Goal: Navigation & Orientation: Understand site structure

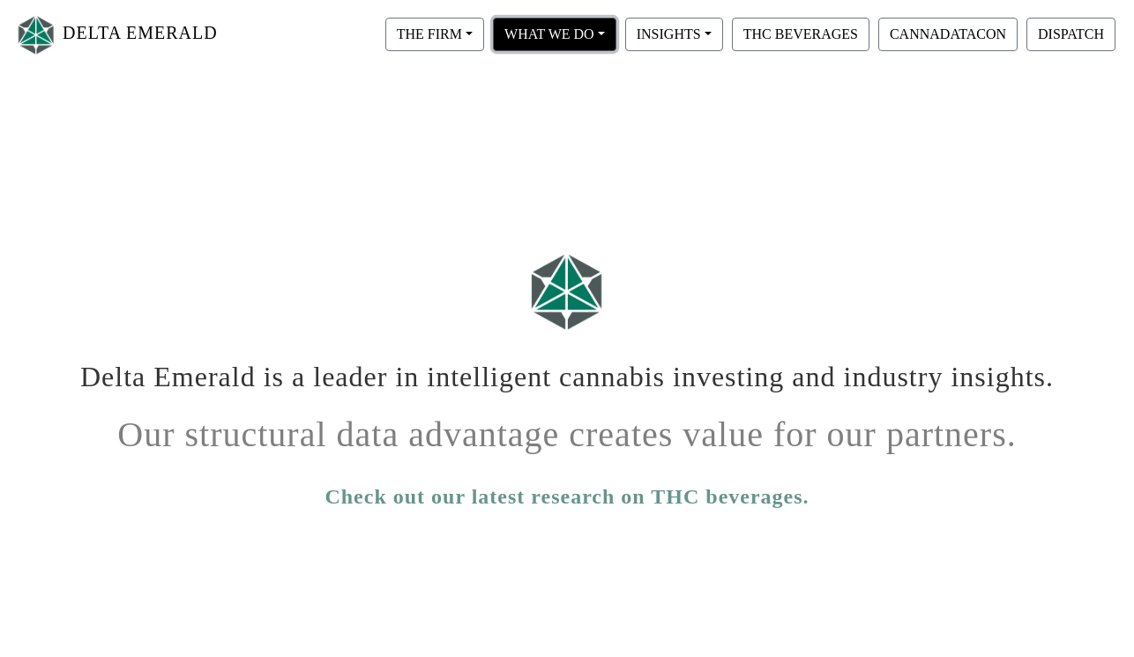
click at [484, 36] on button "WHAT WE DO" at bounding box center [434, 35] width 99 height 34
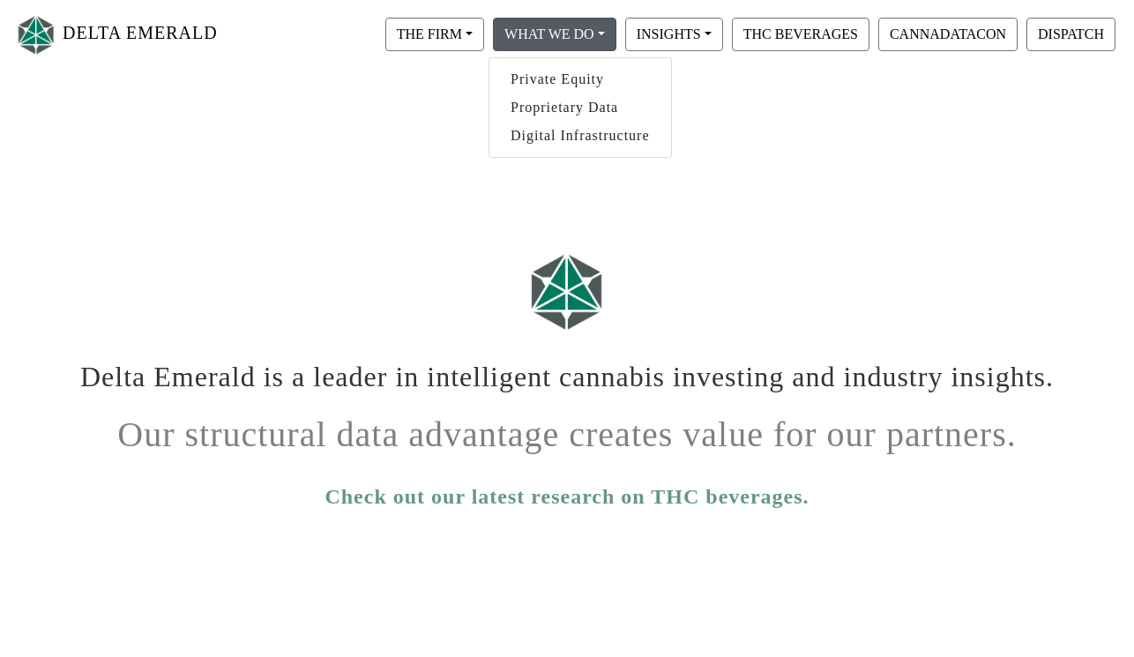
click at [307, 269] on div at bounding box center [566, 291] width 1005 height 110
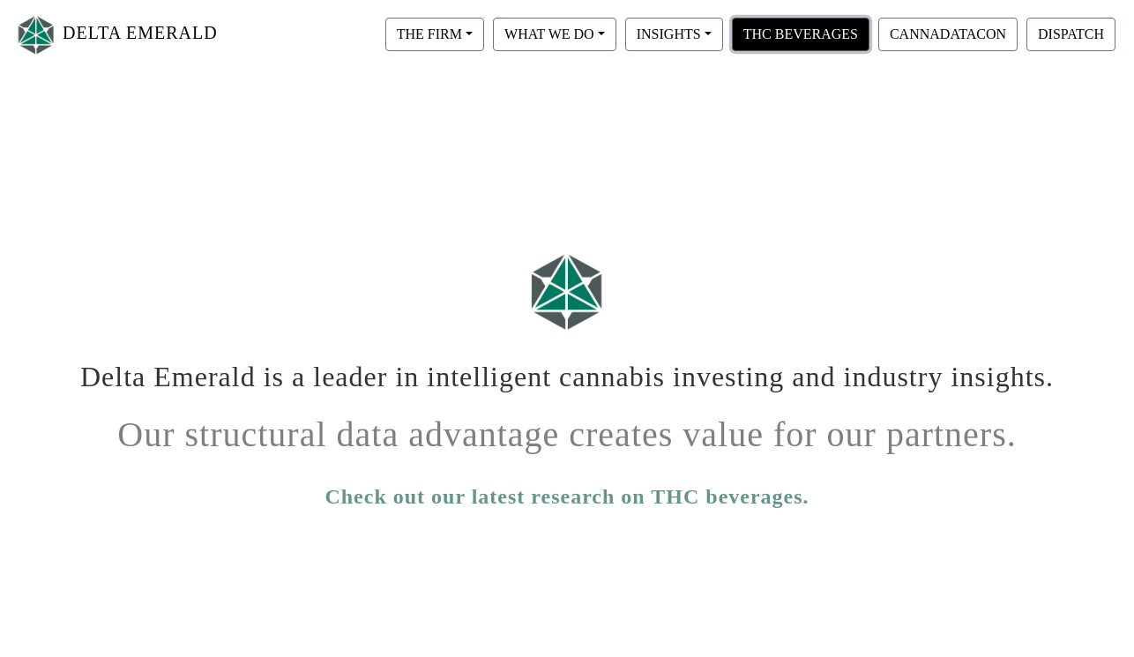
click at [773, 38] on button "THC BEVERAGES" at bounding box center [801, 35] width 138 height 34
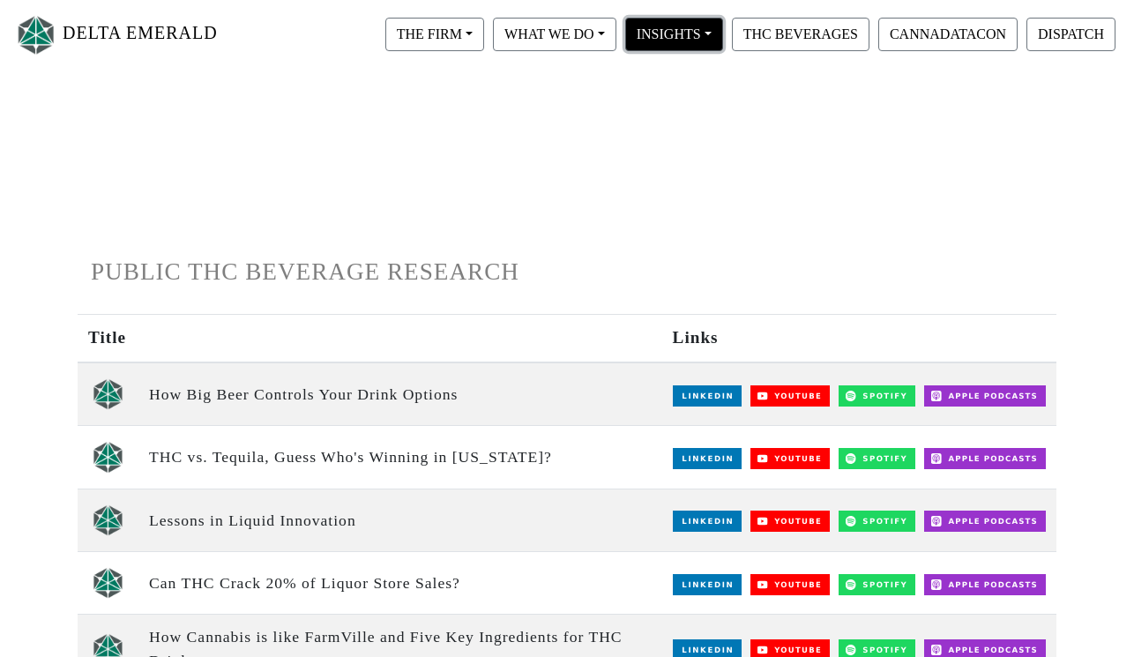
click at [484, 29] on button "INSIGHTS" at bounding box center [434, 35] width 99 height 34
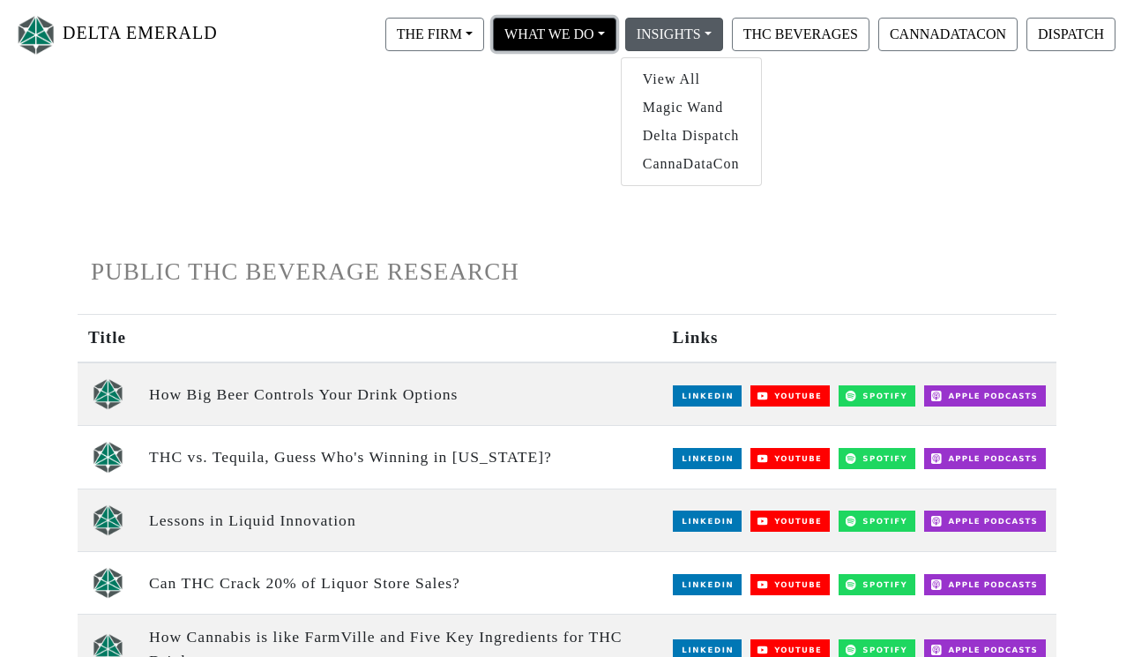
click at [484, 42] on button "WHAT WE DO" at bounding box center [434, 35] width 99 height 34
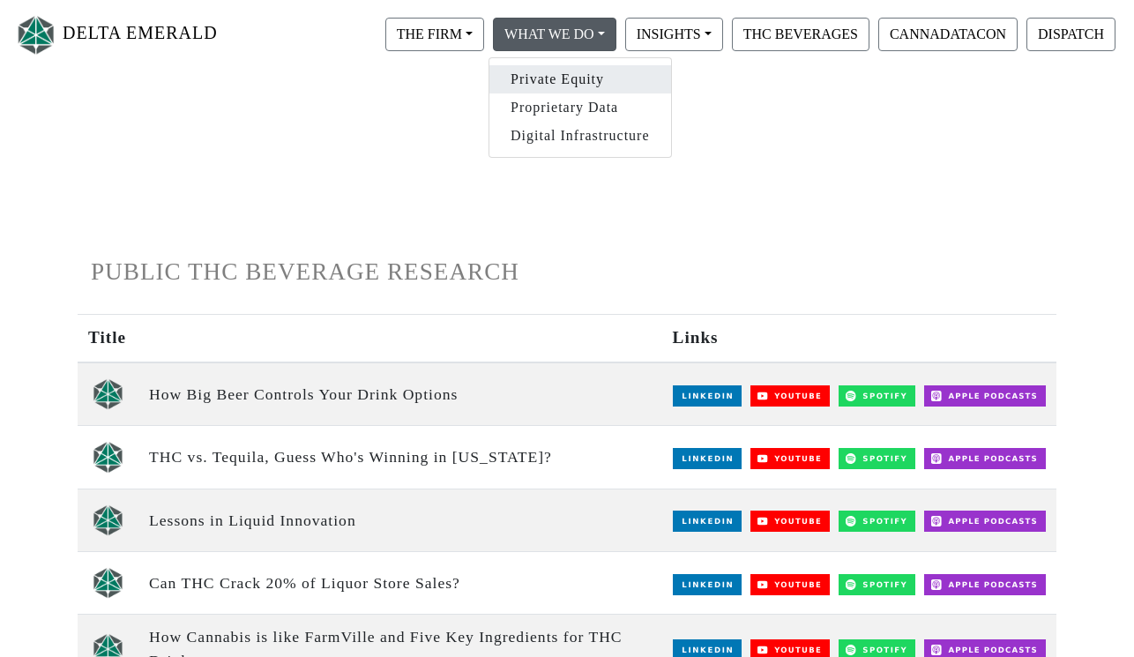
click at [570, 68] on link "Private Equity" at bounding box center [581, 79] width 182 height 28
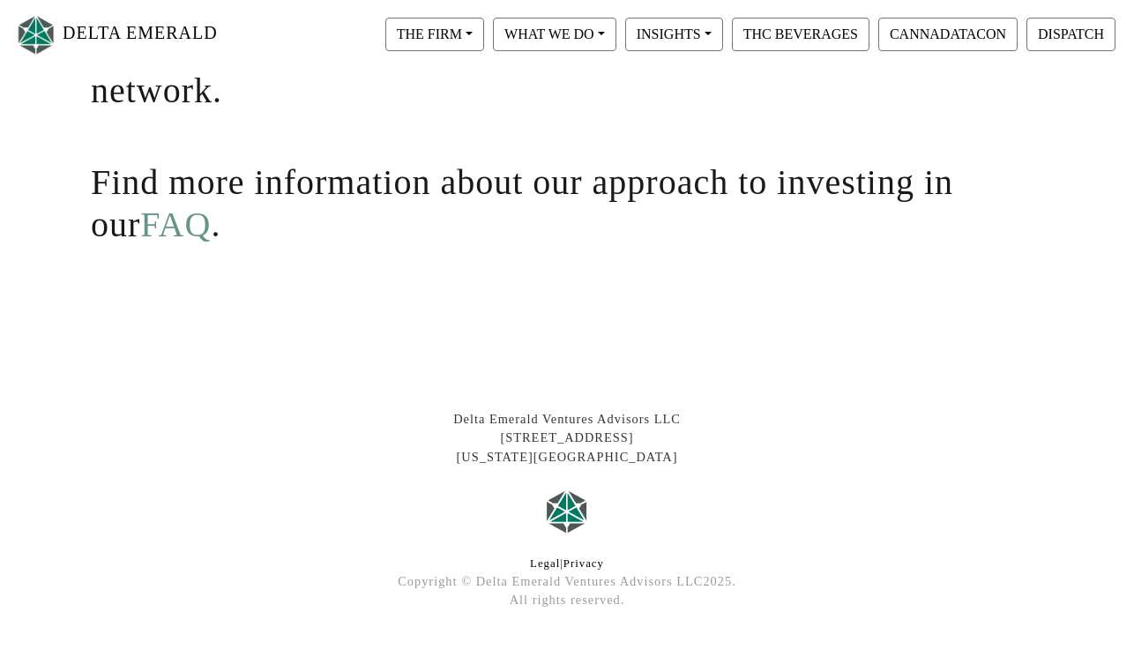
scroll to position [555, 0]
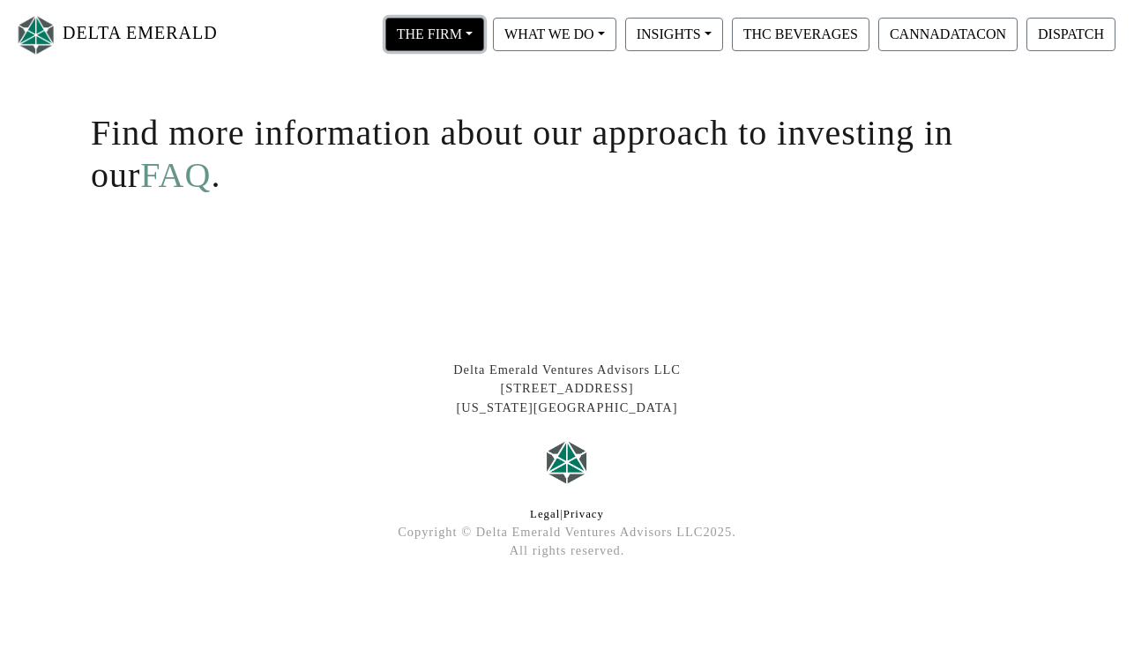
click at [439, 28] on button "THE FIRM" at bounding box center [434, 35] width 99 height 34
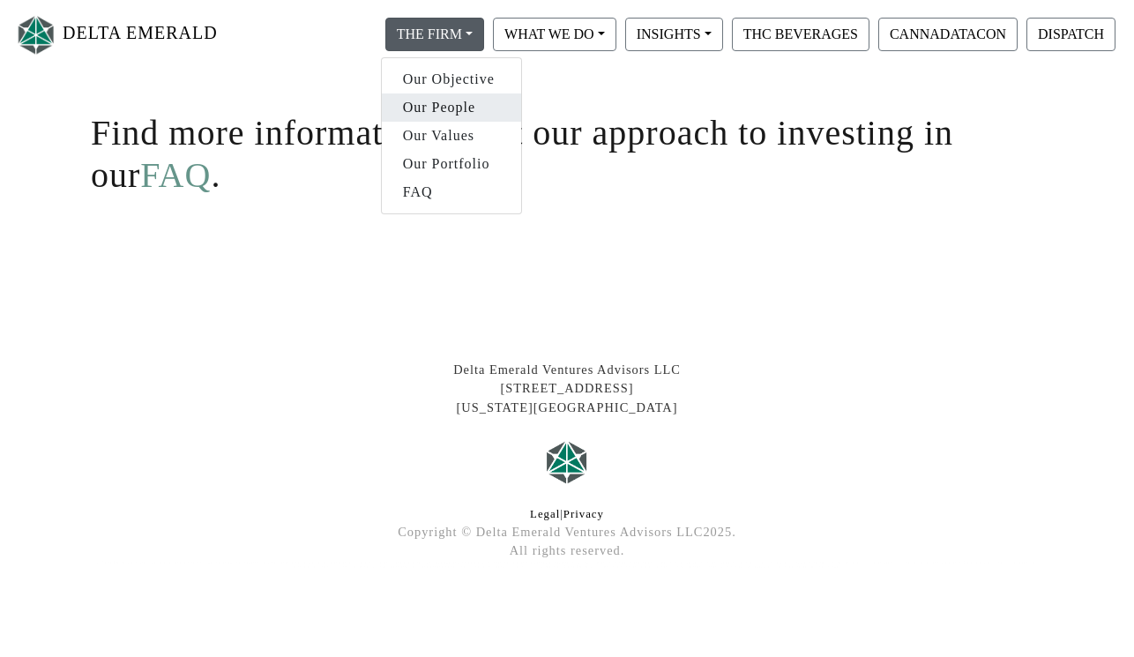
click at [434, 105] on link "Our People" at bounding box center [451, 107] width 139 height 28
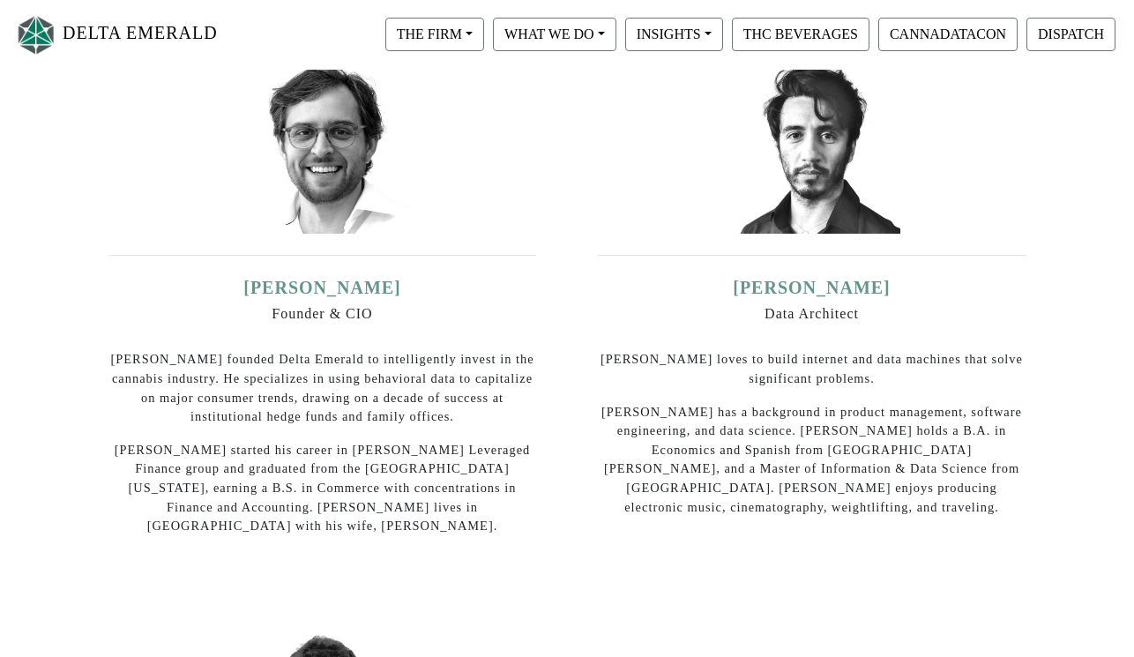
scroll to position [533, 0]
